Goal: Task Accomplishment & Management: Manage account settings

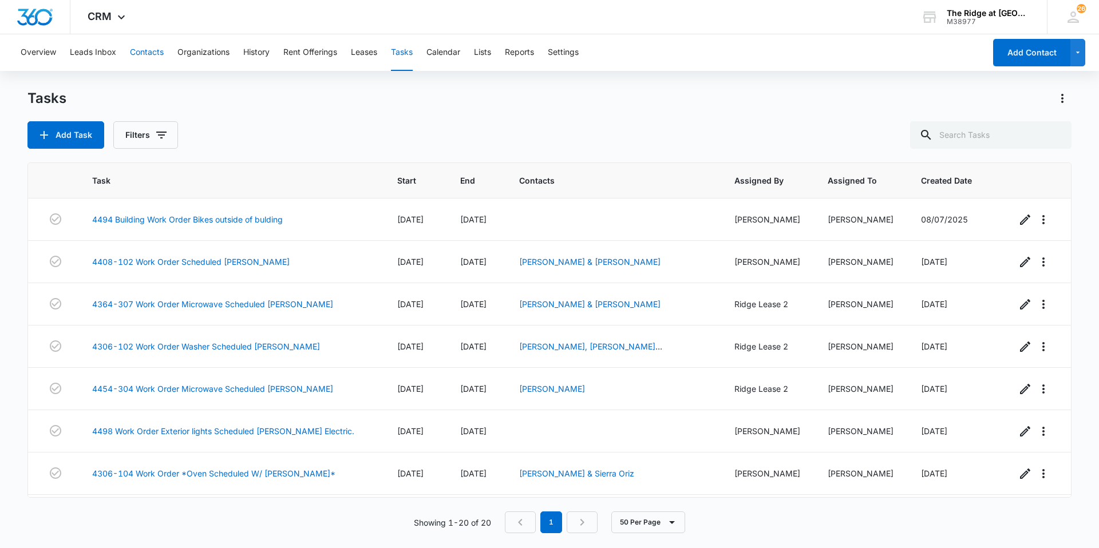
click at [153, 50] on button "Contacts" at bounding box center [147, 52] width 34 height 37
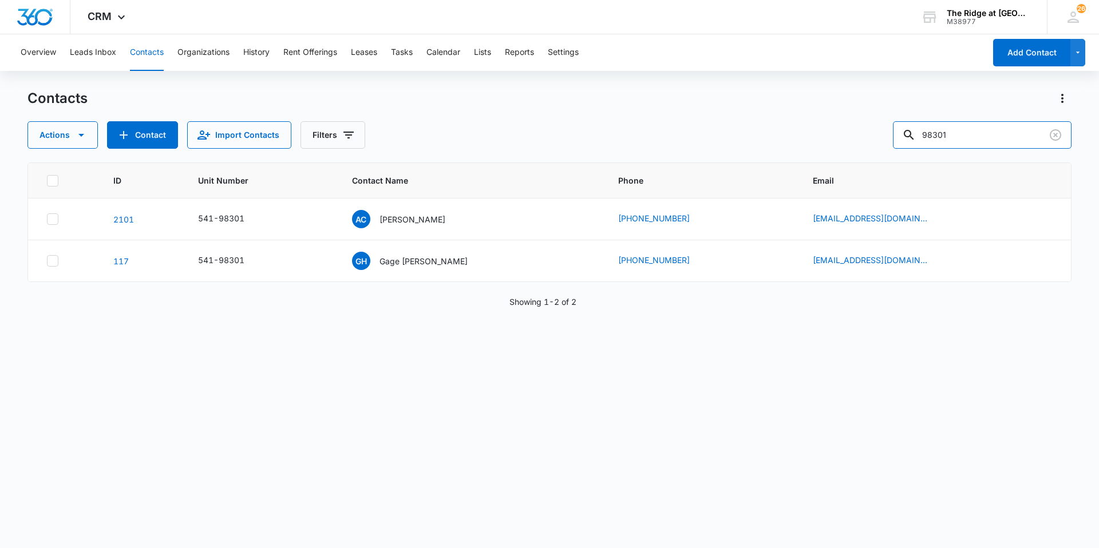
drag, startPoint x: 968, startPoint y: 141, endPoint x: 892, endPoint y: 142, distance: 75.6
click at [892, 142] on div "Actions Contact Import Contacts Filters 98301" at bounding box center [549, 134] width 1044 height 27
type input "4324 306"
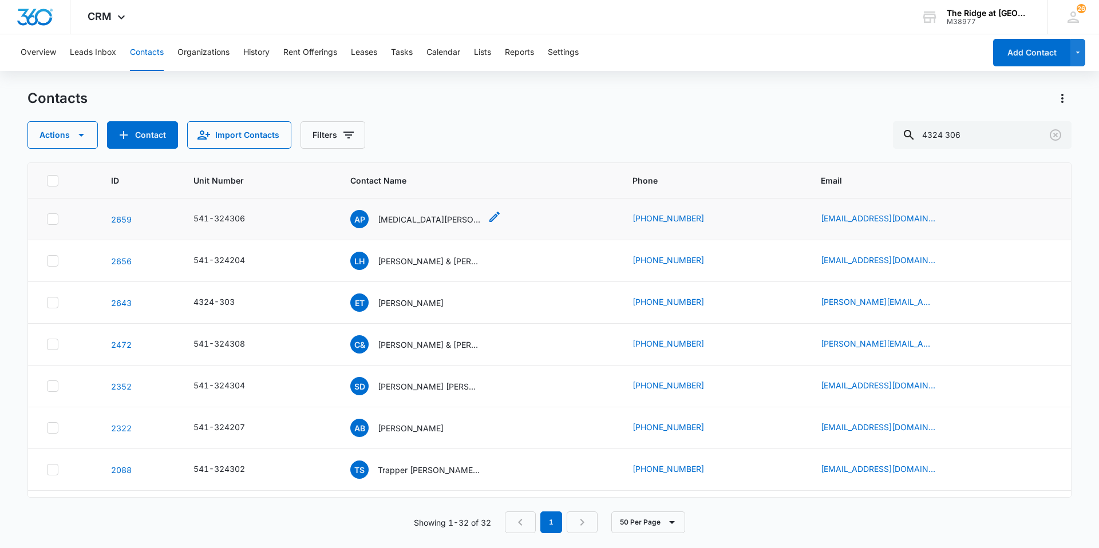
click at [409, 223] on p "[MEDICAL_DATA][PERSON_NAME]" at bounding box center [429, 219] width 103 height 12
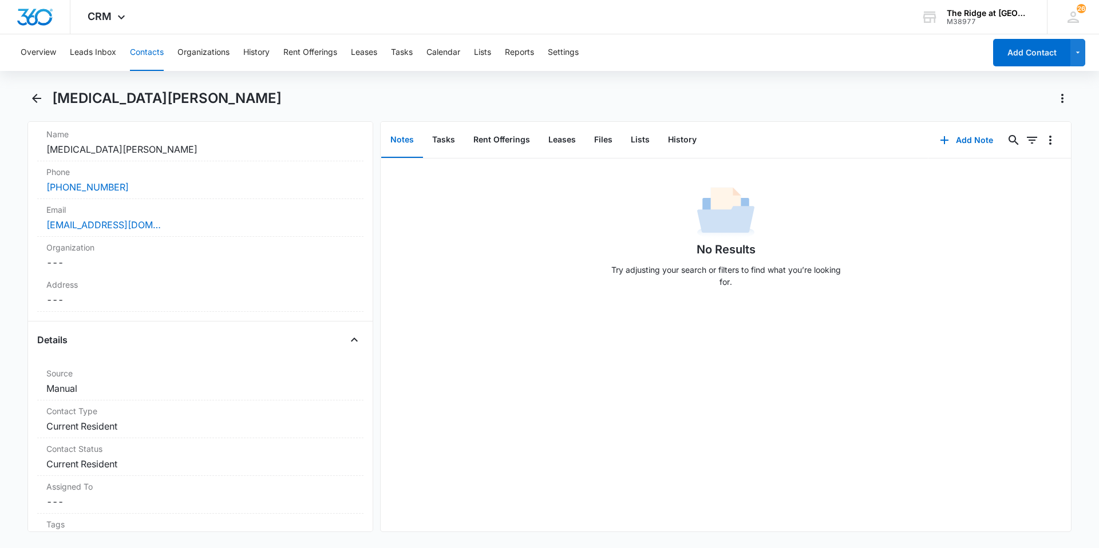
scroll to position [57, 0]
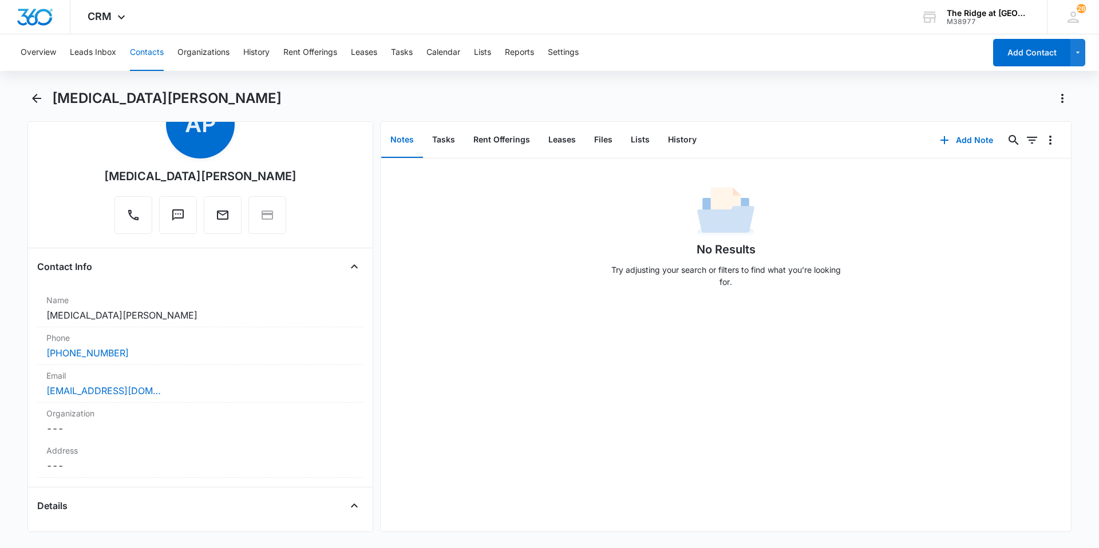
click at [135, 51] on button "Contacts" at bounding box center [147, 52] width 34 height 37
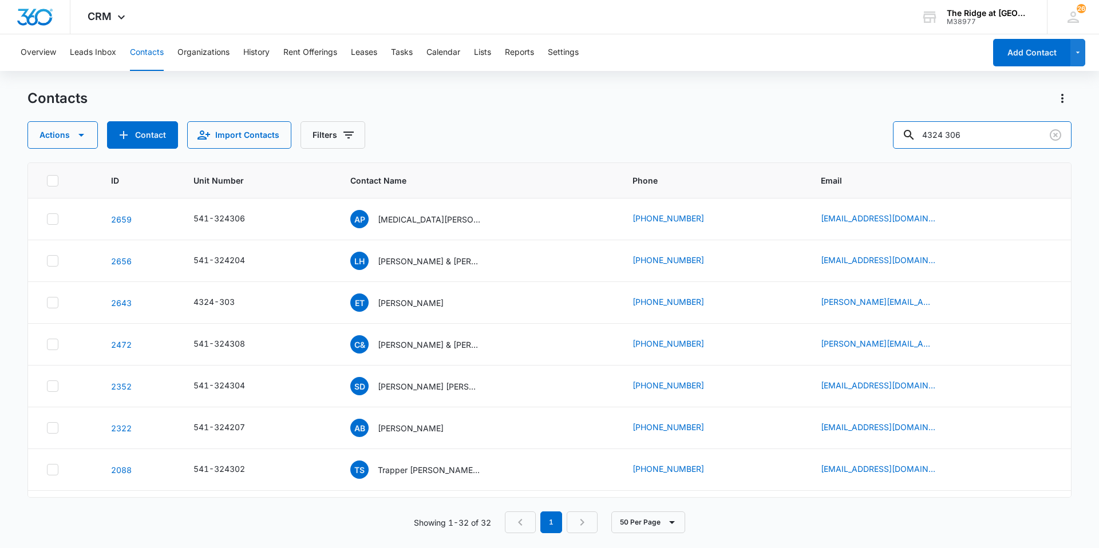
drag, startPoint x: 986, startPoint y: 130, endPoint x: 875, endPoint y: 133, distance: 111.1
click at [875, 133] on div "Actions Contact Import Contacts Filters 4324 306" at bounding box center [549, 134] width 1044 height 27
type input "4408 202"
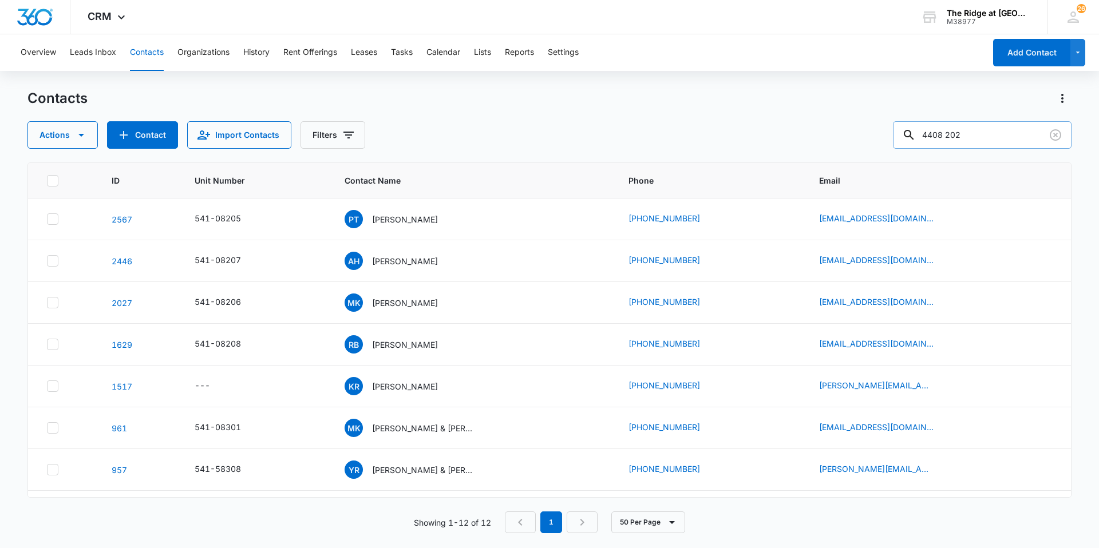
click at [955, 133] on input "4408 202" at bounding box center [982, 134] width 179 height 27
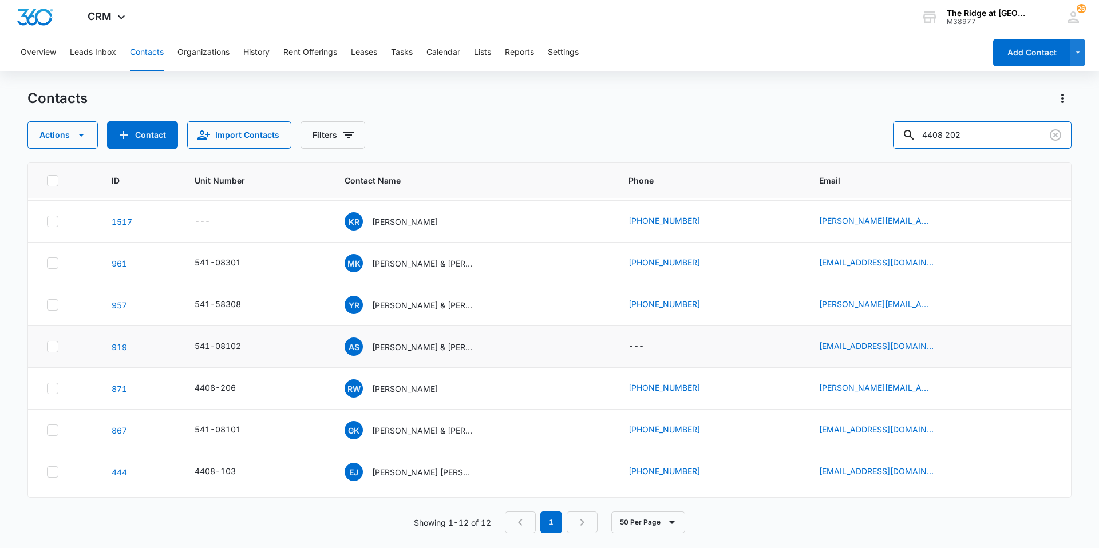
scroll to position [172, 0]
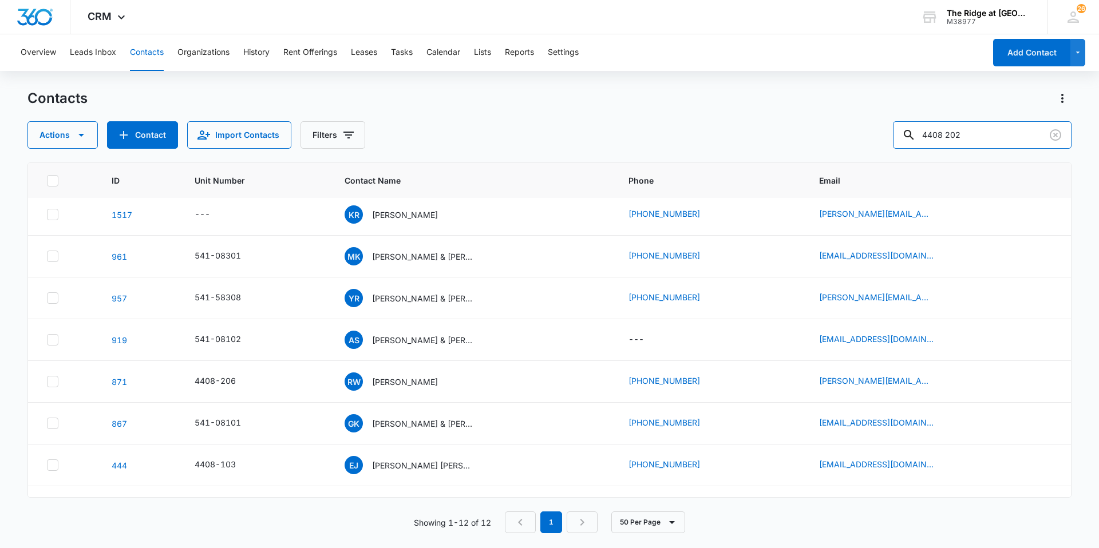
drag, startPoint x: 996, startPoint y: 136, endPoint x: 849, endPoint y: 137, distance: 147.1
click at [849, 137] on div "Actions Contact Import Contacts Filters 4408 202" at bounding box center [549, 134] width 1044 height 27
type input "[MEDICAL_DATA]"
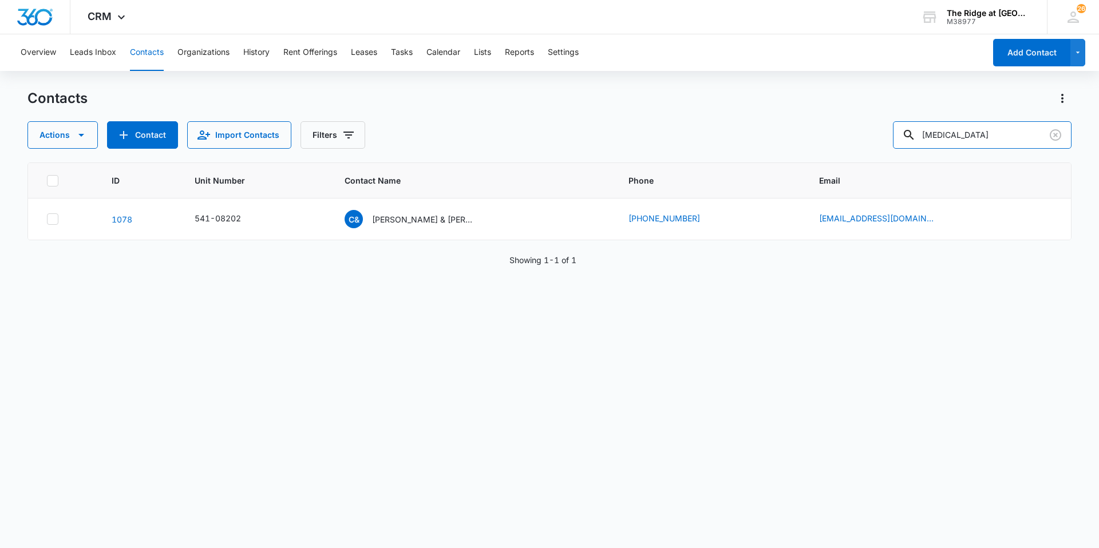
scroll to position [0, 0]
click at [426, 225] on p "[PERSON_NAME] & [PERSON_NAME][MEDICAL_DATA]" at bounding box center [423, 219] width 103 height 12
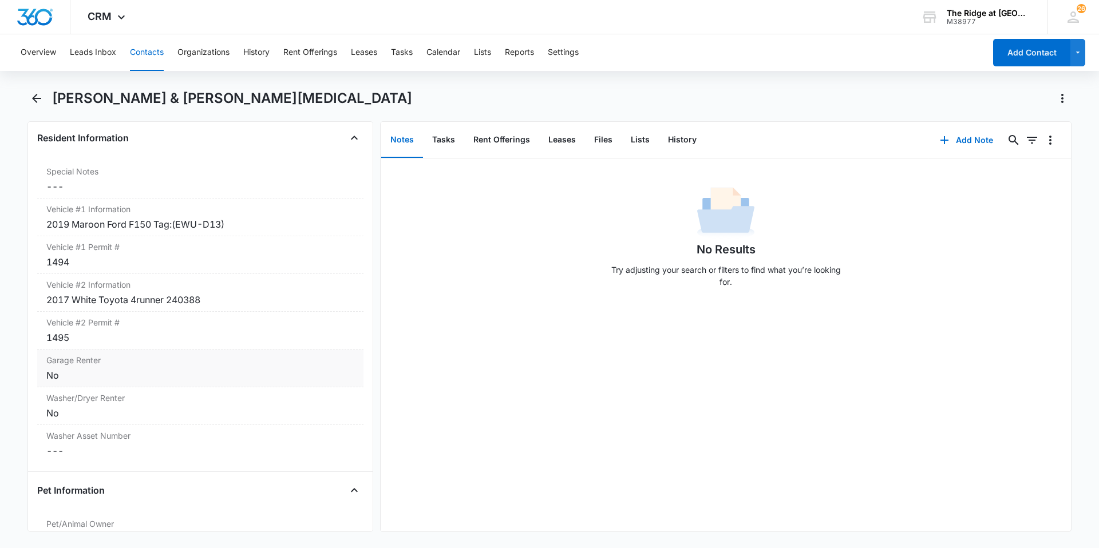
scroll to position [1202, 0]
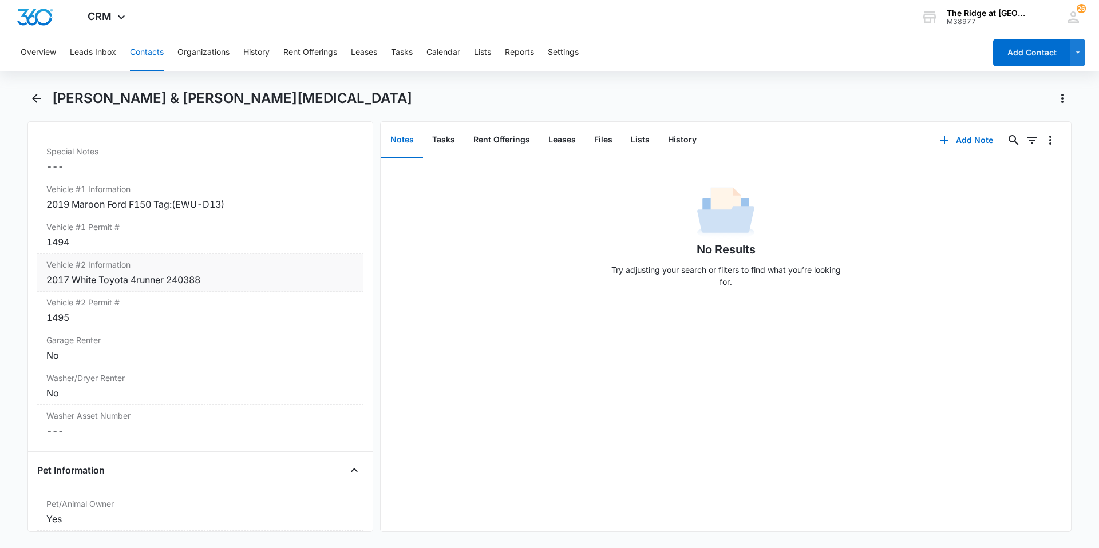
click at [221, 273] on div "2017 White Toyota 4runner 240388" at bounding box center [200, 280] width 308 height 14
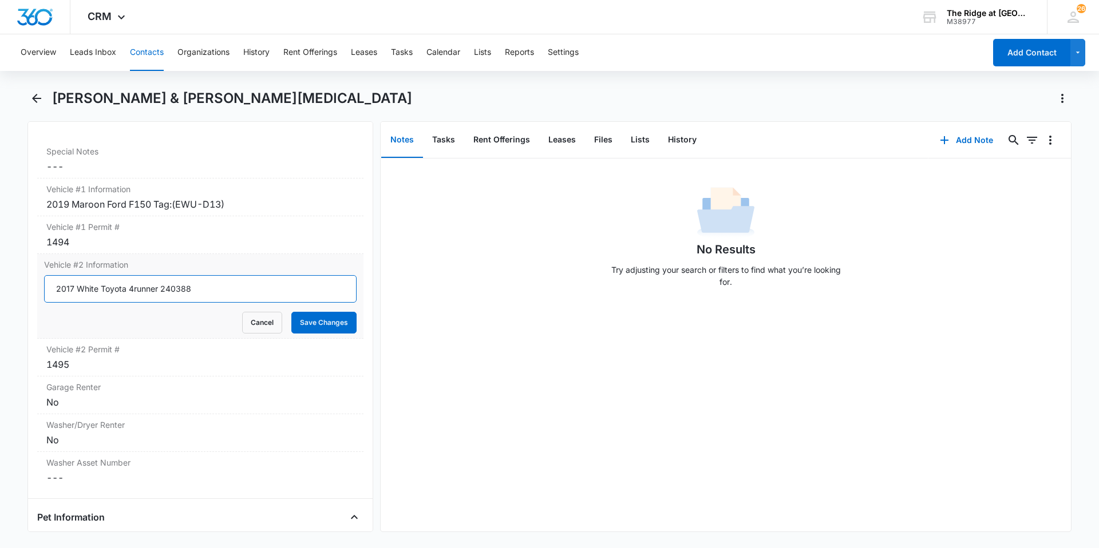
click at [200, 275] on input "2017 White Toyota 4runner 240388" at bounding box center [200, 288] width 312 height 27
click at [310, 275] on input "2017 White Toyota 4runner (FHQ-L50)" at bounding box center [200, 288] width 312 height 27
type input "2017 White Toyota 4runner (FHQ-L50)"
click at [332, 312] on button "Save Changes" at bounding box center [323, 323] width 65 height 22
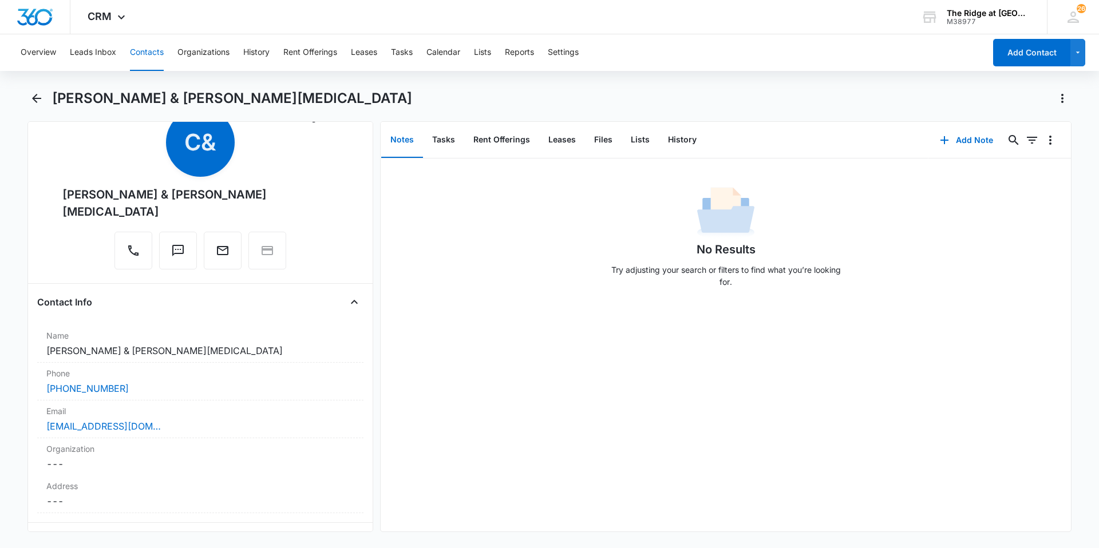
scroll to position [0, 0]
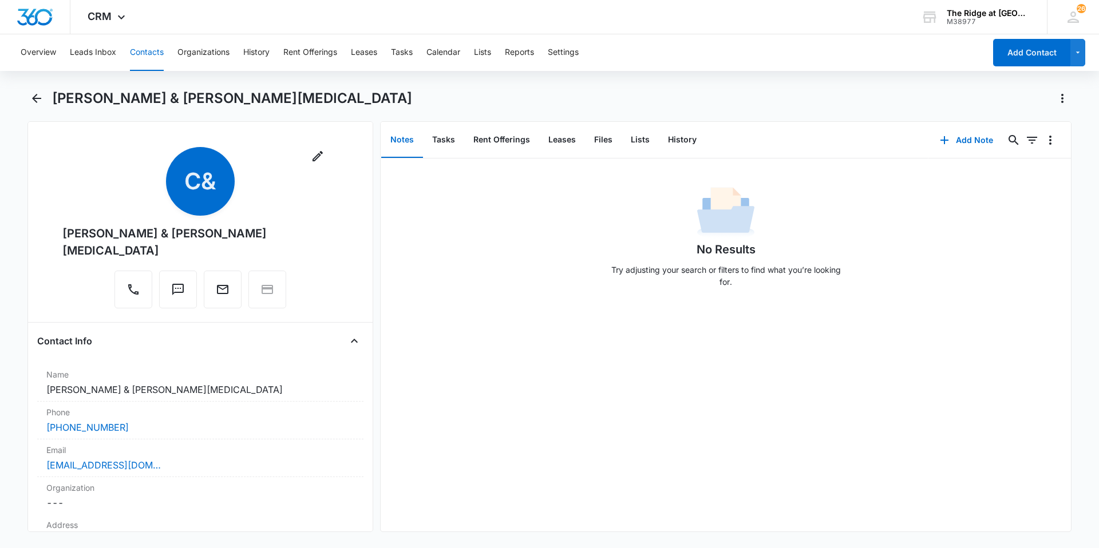
click at [143, 50] on button "Contacts" at bounding box center [147, 52] width 34 height 37
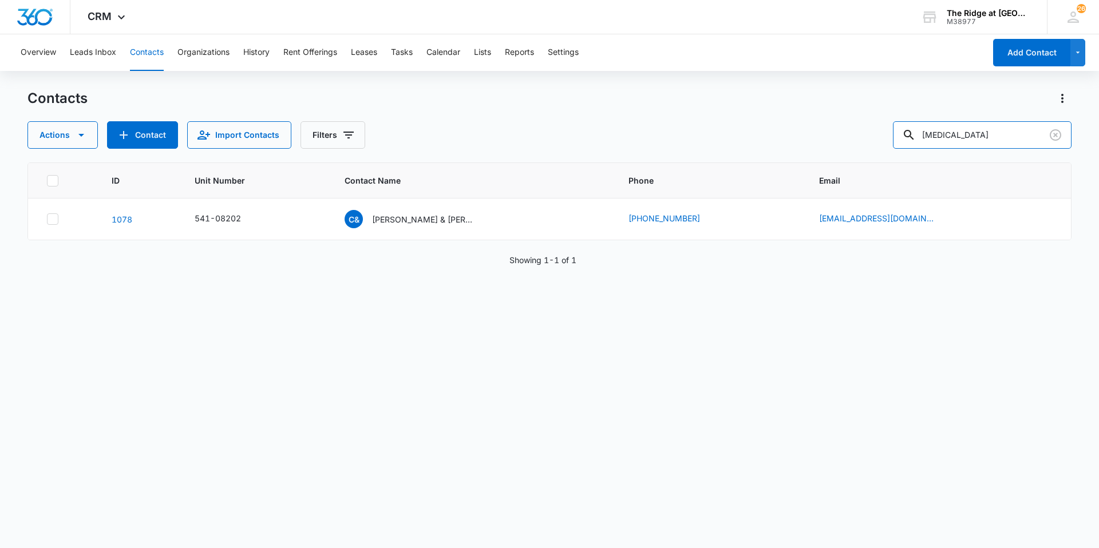
drag, startPoint x: 993, startPoint y: 133, endPoint x: 785, endPoint y: 137, distance: 208.9
click at [785, 137] on div "Actions Contact Import Contacts Filters [MEDICAL_DATA]" at bounding box center [549, 134] width 1044 height 27
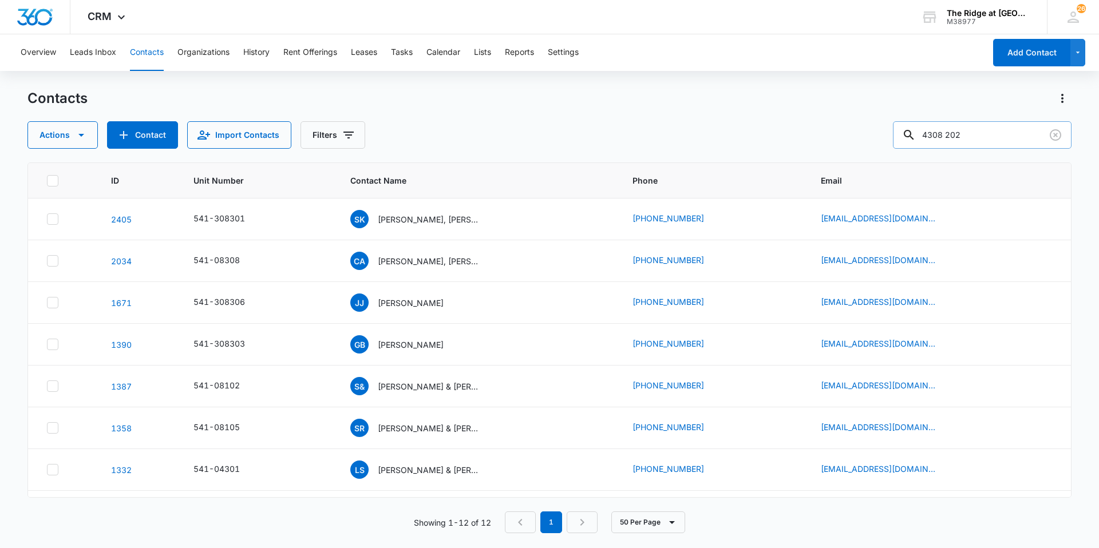
click at [939, 136] on input "4308 202" at bounding box center [982, 134] width 179 height 27
click at [952, 136] on input "308 202" at bounding box center [982, 134] width 179 height 27
type input "308202"
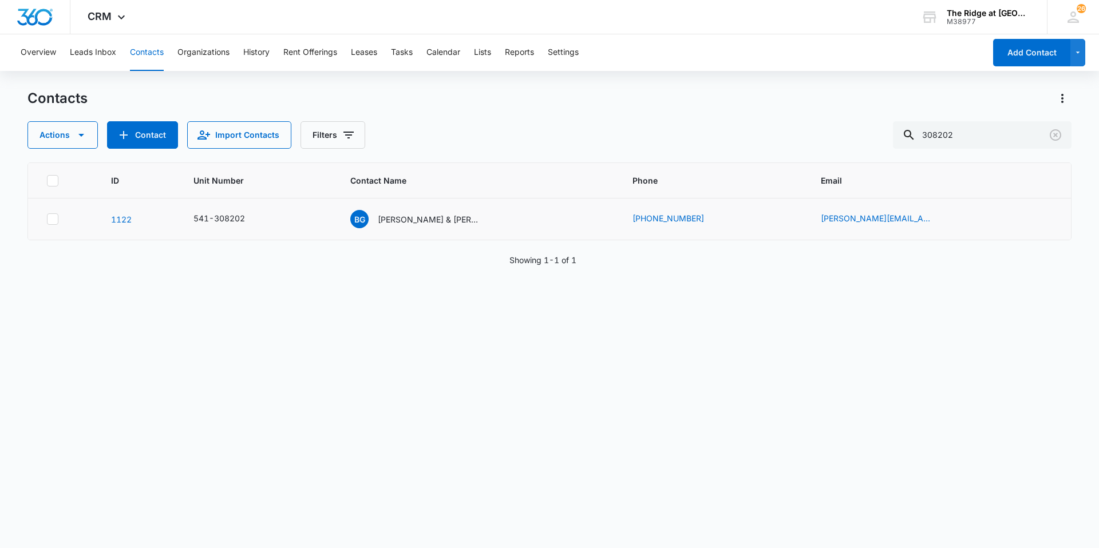
click at [260, 226] on td "541-308202" at bounding box center [258, 220] width 157 height 42
click at [448, 219] on p "[PERSON_NAME] & [PERSON_NAME]" at bounding box center [429, 219] width 103 height 12
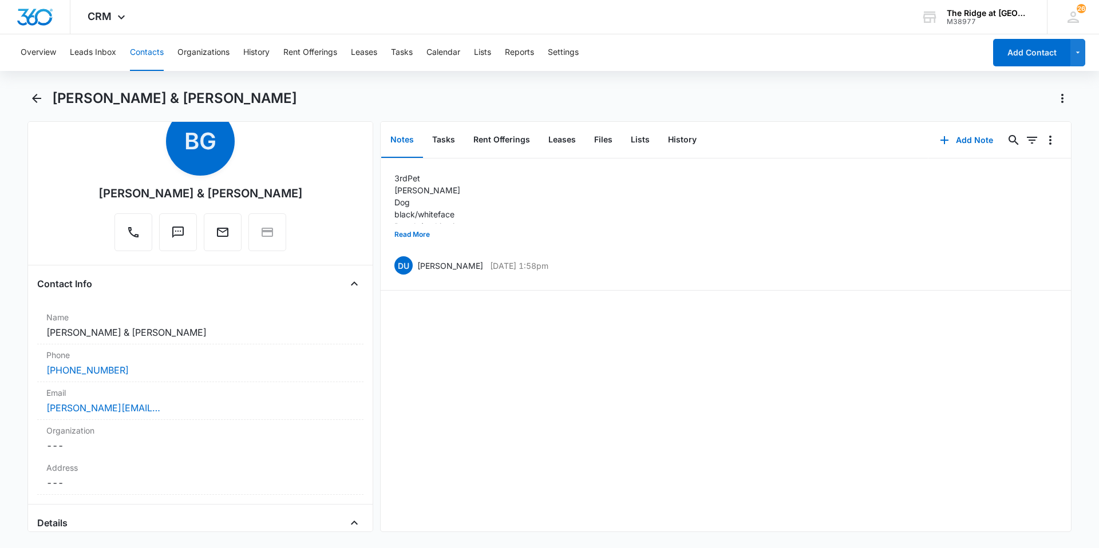
scroll to position [57, 0]
